Goal: Communication & Community: Answer question/provide support

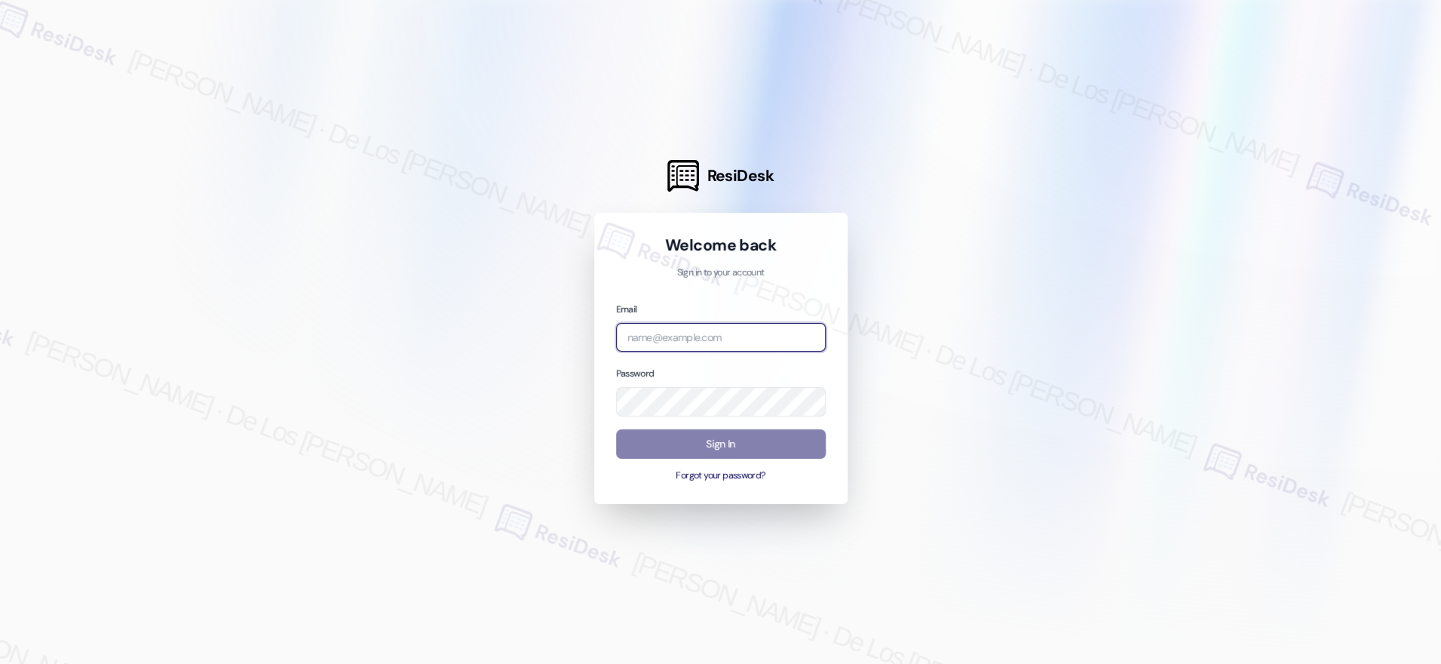
click at [695, 340] on input "email" at bounding box center [721, 337] width 210 height 29
type input "a"
type input "automated-surveys-a_c_lewis-[PERSON_NAME].[PERSON_NAME]@a_c_[DOMAIN_NAME]"
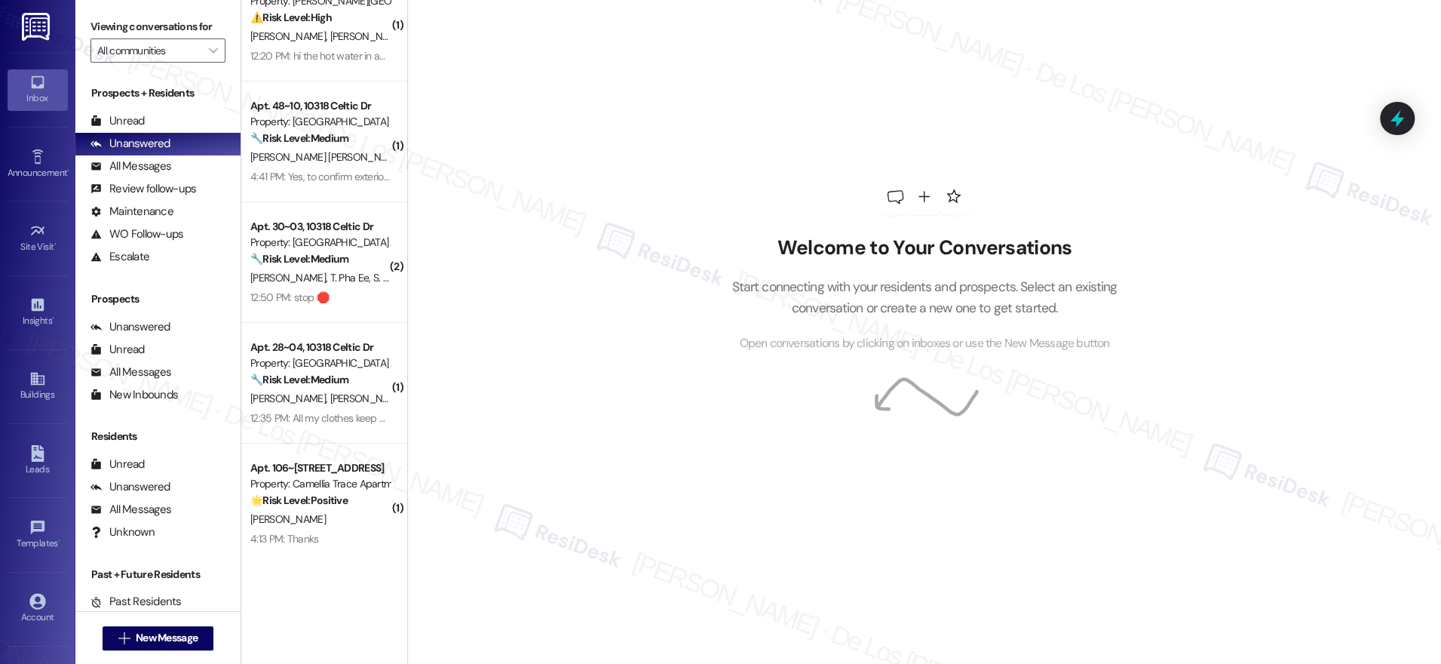
scroll to position [302, 0]
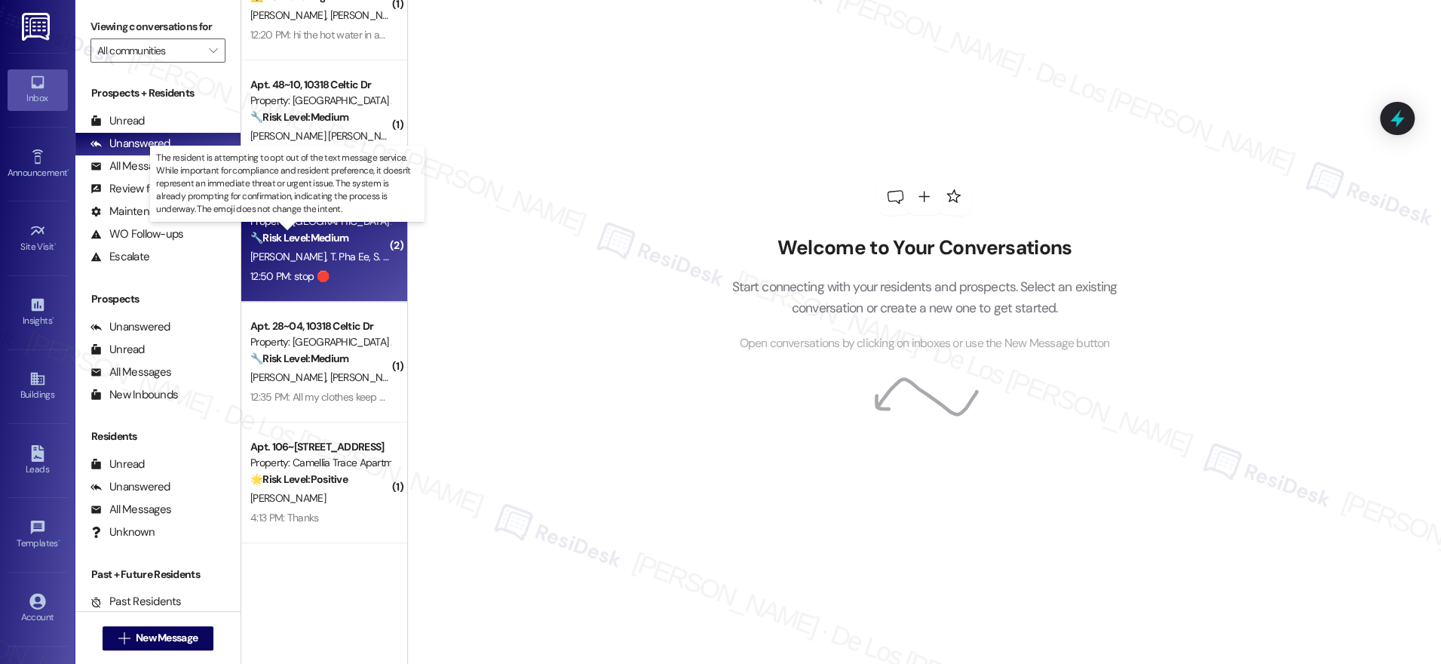
click at [337, 232] on strong "🔧 Risk Level: Medium" at bounding box center [299, 238] width 98 height 14
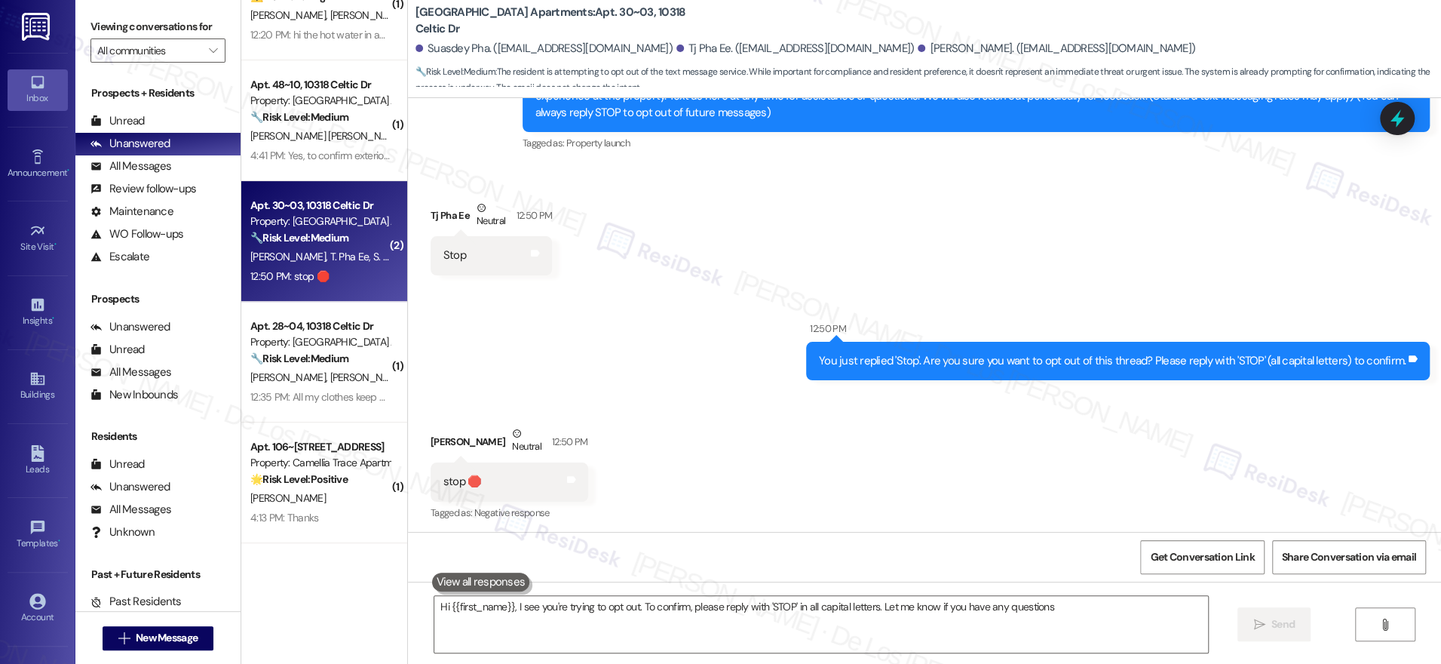
type textarea "Hi {{first_name}}, I see you're trying to opt out. To confirm, please reply wit…"
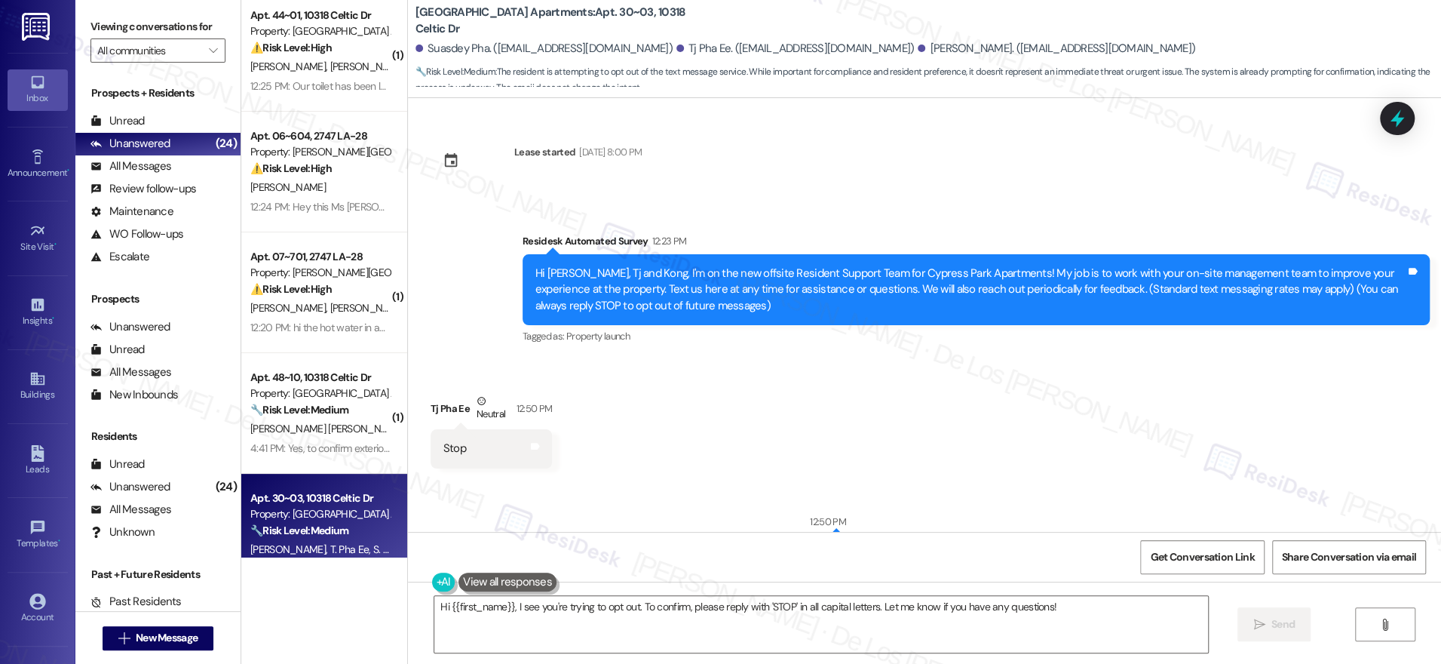
scroll to position [0, 0]
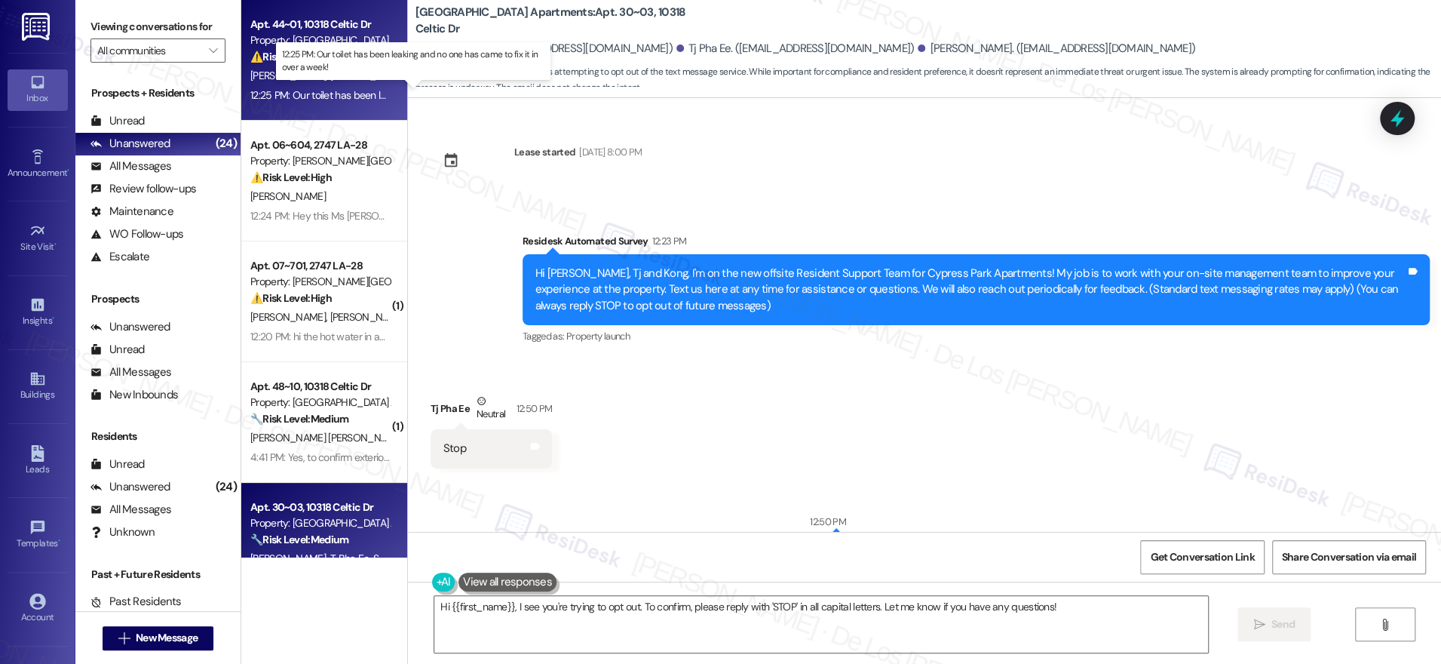
click at [330, 93] on div "12:25 PM: Our toilet has been leaking and no one has came to fix it in over a w…" at bounding box center [427, 95] width 355 height 14
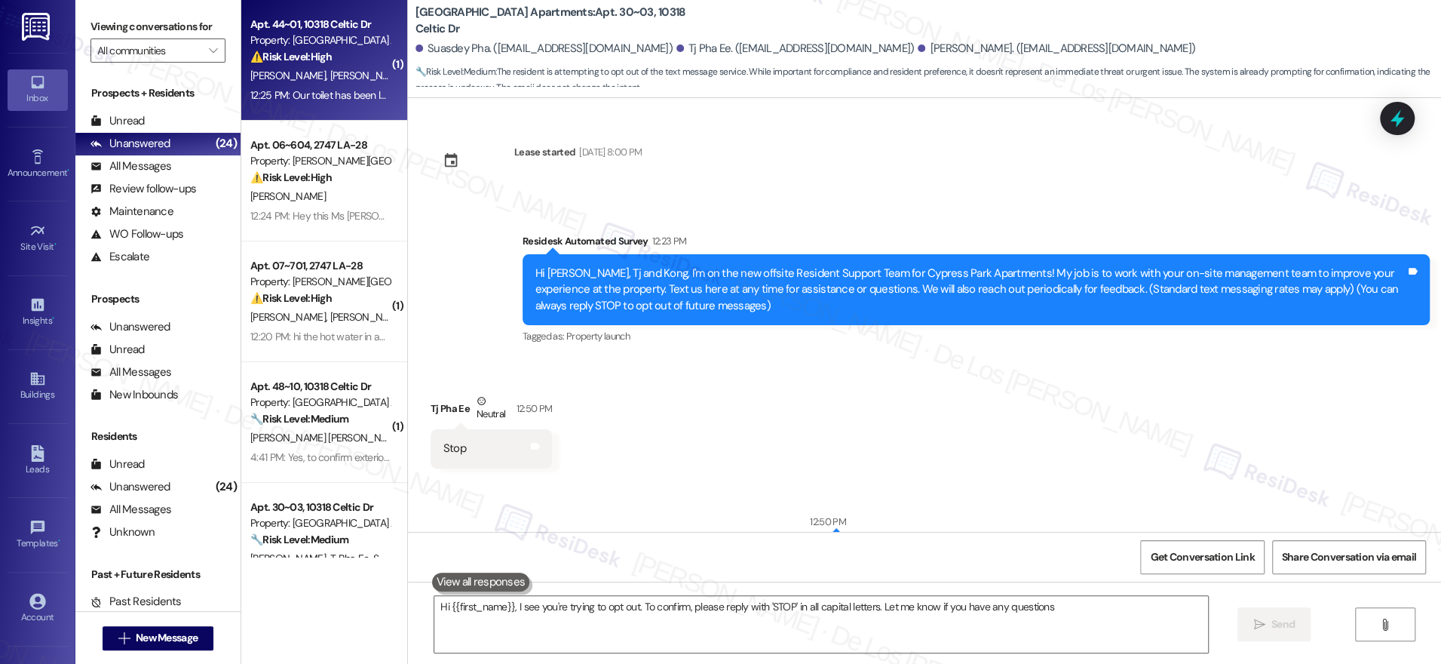
type textarea "Hi {{first_name}}, I see you're trying to opt out. To confirm, please reply wit…"
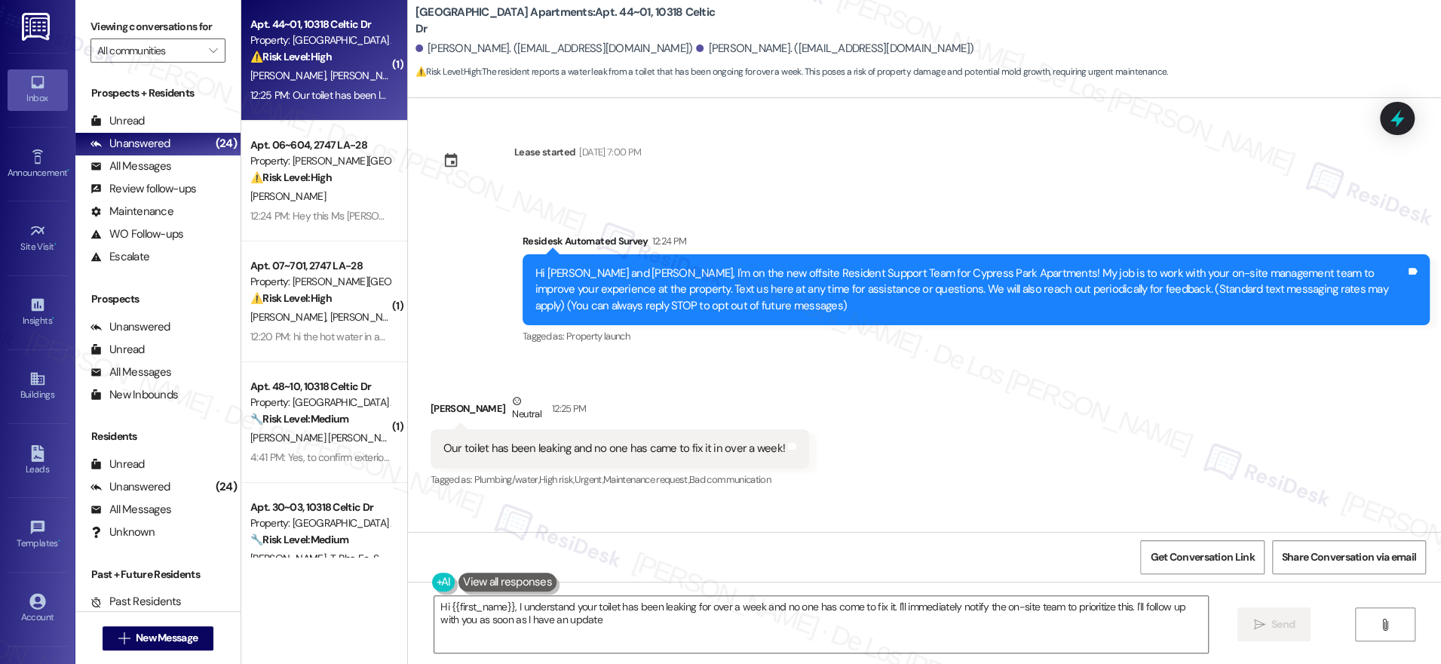
type textarea "Hi {{first_name}}, I understand your toilet has been leaking for over a week an…"
click at [1239, 35] on div "[PERSON_NAME]. ([EMAIL_ADDRESS][DOMAIN_NAME]) [PERSON_NAME]. ([EMAIL_ADDRESS][D…" at bounding box center [929, 49] width 1026 height 30
